Goal: Find specific page/section: Find specific page/section

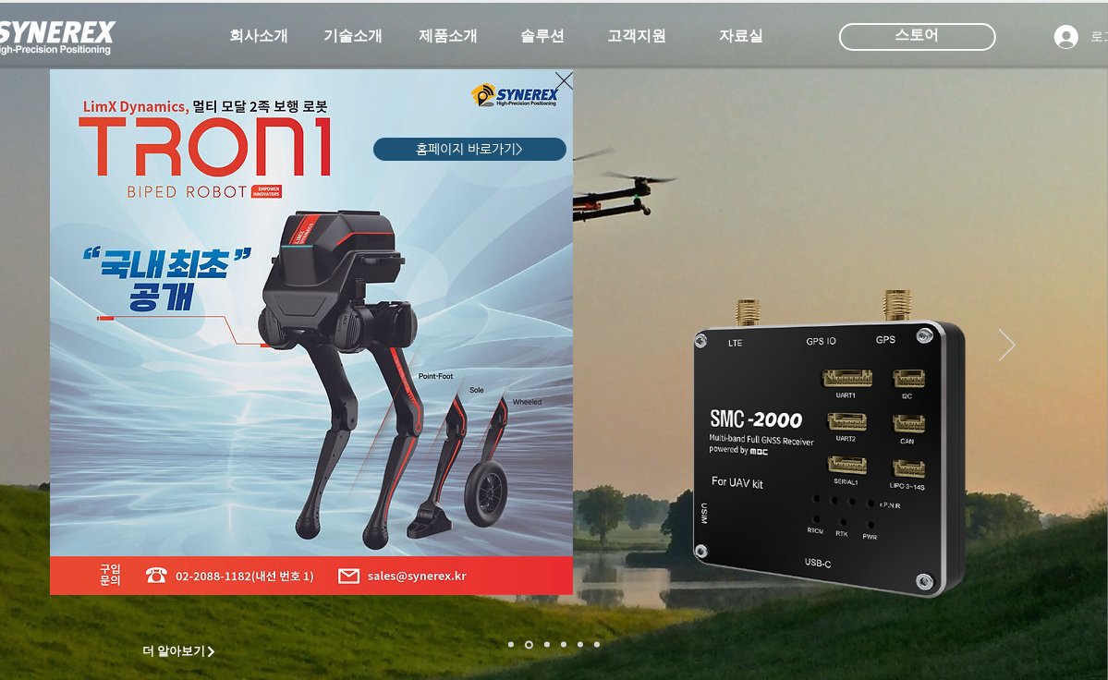
click at [1067, 237] on div "LimX Dinamics" at bounding box center [554, 340] width 1108 height 680
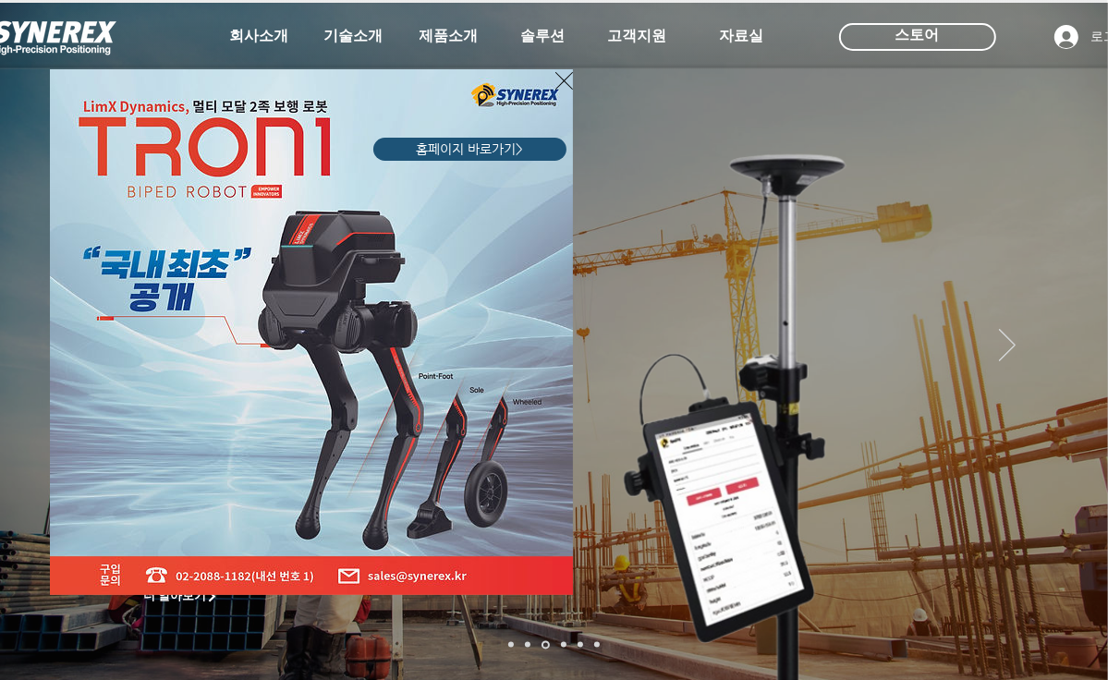
click at [1068, 236] on div "LimX Dinamics" at bounding box center [554, 340] width 1108 height 680
click at [1065, 232] on div "LimX Dinamics" at bounding box center [554, 340] width 1108 height 680
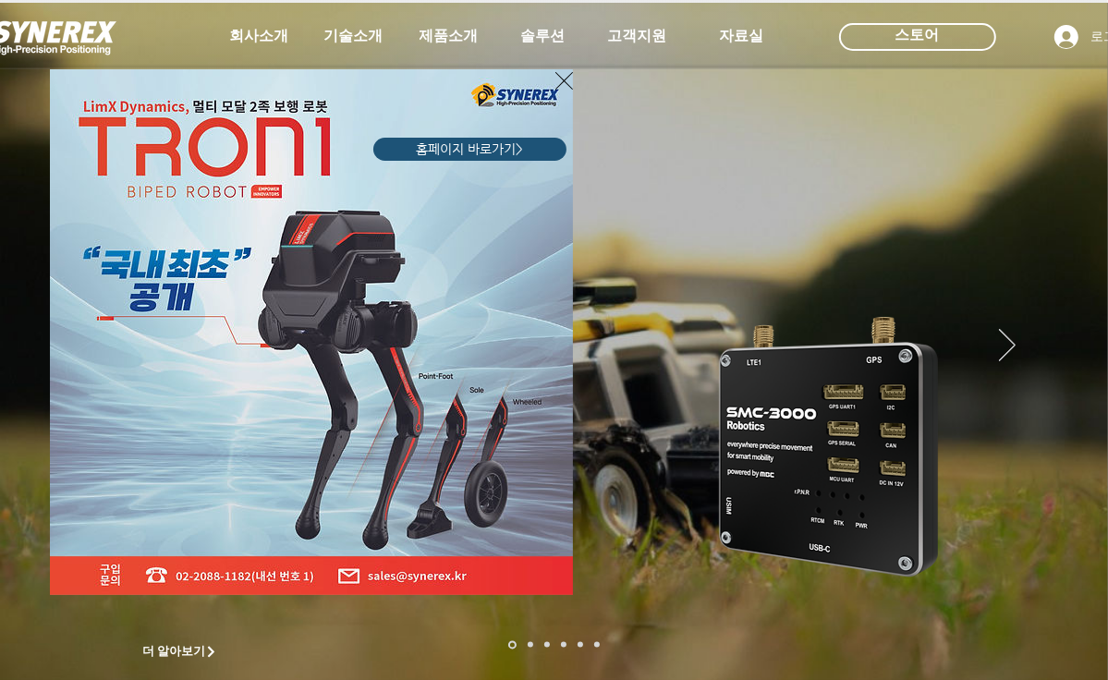
click at [562, 77] on icon "사이트로 돌아가기" at bounding box center [564, 80] width 18 height 23
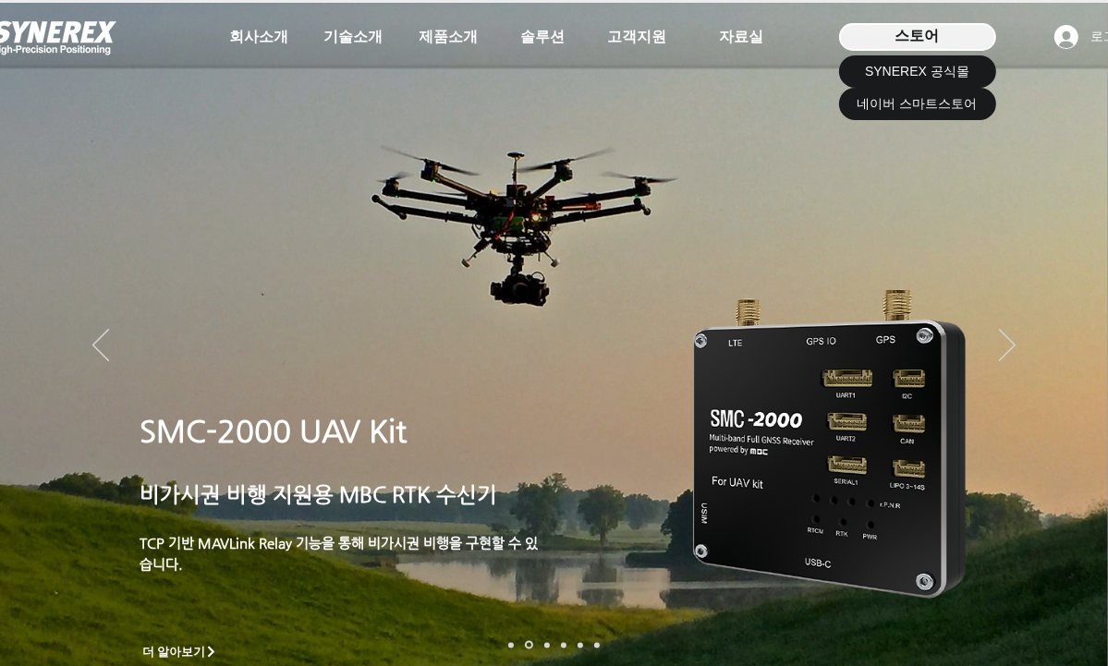
click at [904, 34] on span "스토어" at bounding box center [918, 36] width 44 height 20
click at [917, 32] on span "스토어" at bounding box center [918, 36] width 44 height 20
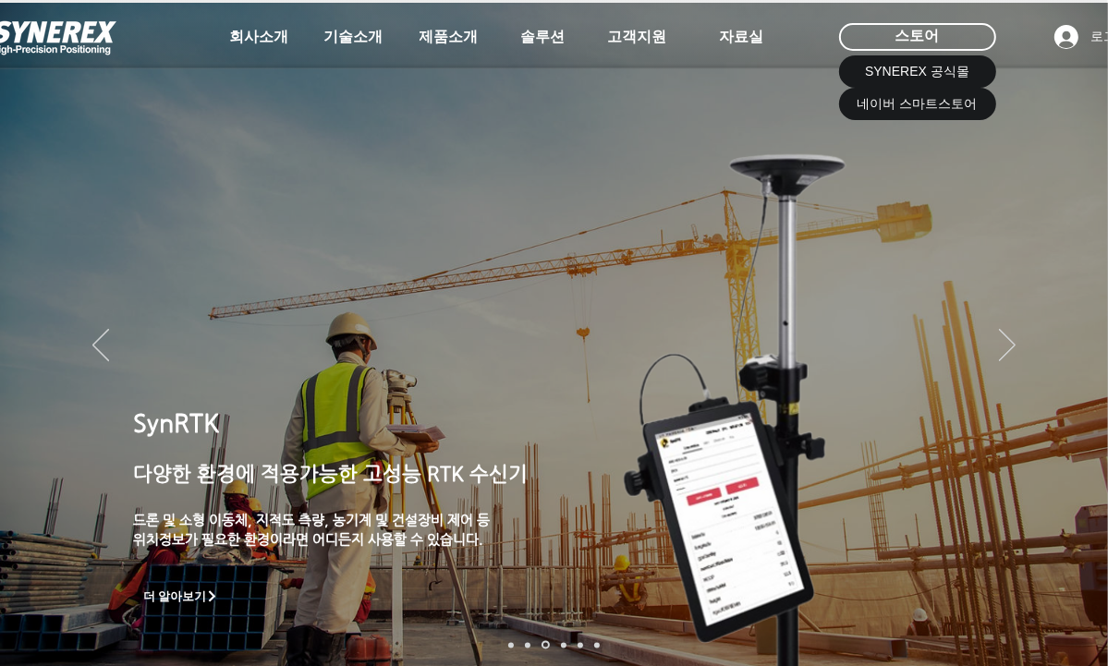
drag, startPoint x: 917, startPoint y: 32, endPoint x: 675, endPoint y: 193, distance: 290.7
click at [675, 193] on div at bounding box center [554, 137] width 1108 height 274
